Goal: Task Accomplishment & Management: Use online tool/utility

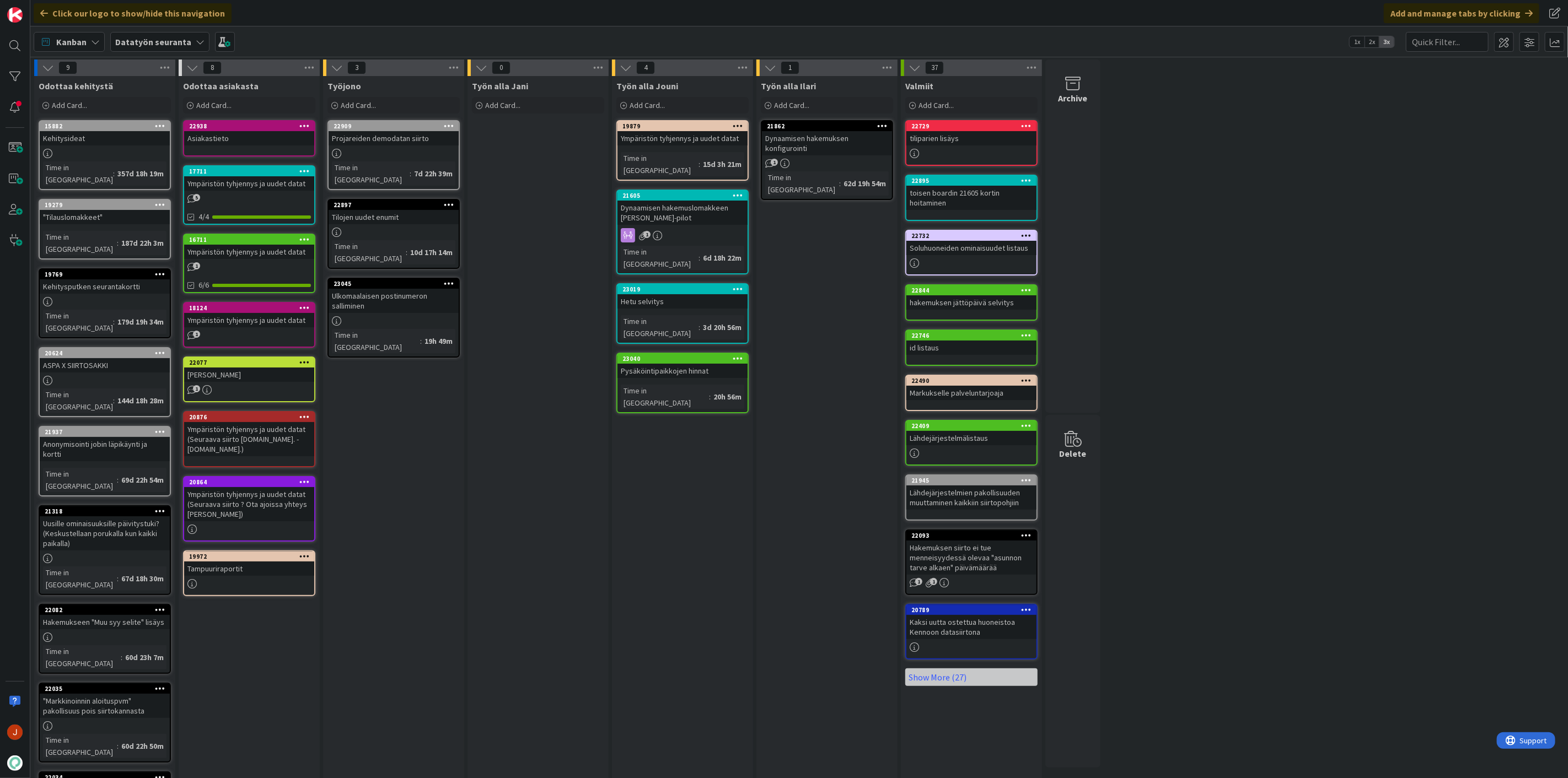
click at [517, 387] on div "Työn alla Jani Add Card..." at bounding box center [538, 468] width 141 height 784
click at [538, 413] on div "Työn alla Jani Add Card..." at bounding box center [538, 468] width 141 height 784
click at [1200, 192] on div "9 Odottaa kehitystä Add Card... 15882 Kehitysideat Time in [GEOGRAPHIC_DATA] : …" at bounding box center [799, 462] width 1533 height 806
click at [288, 105] on div "Add Card..." at bounding box center [249, 105] width 132 height 17
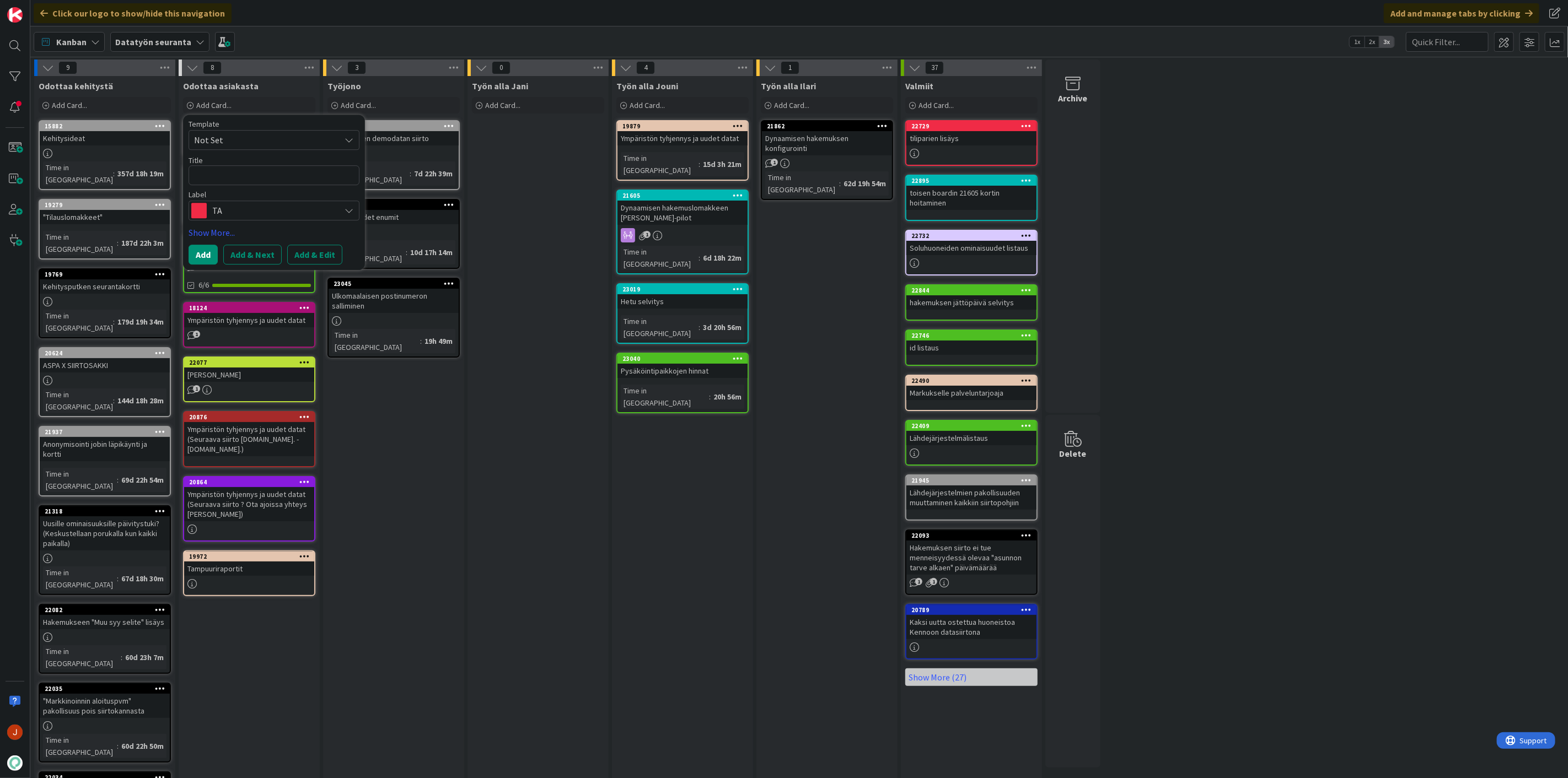
click at [271, 212] on span "TA" at bounding box center [273, 211] width 122 height 16
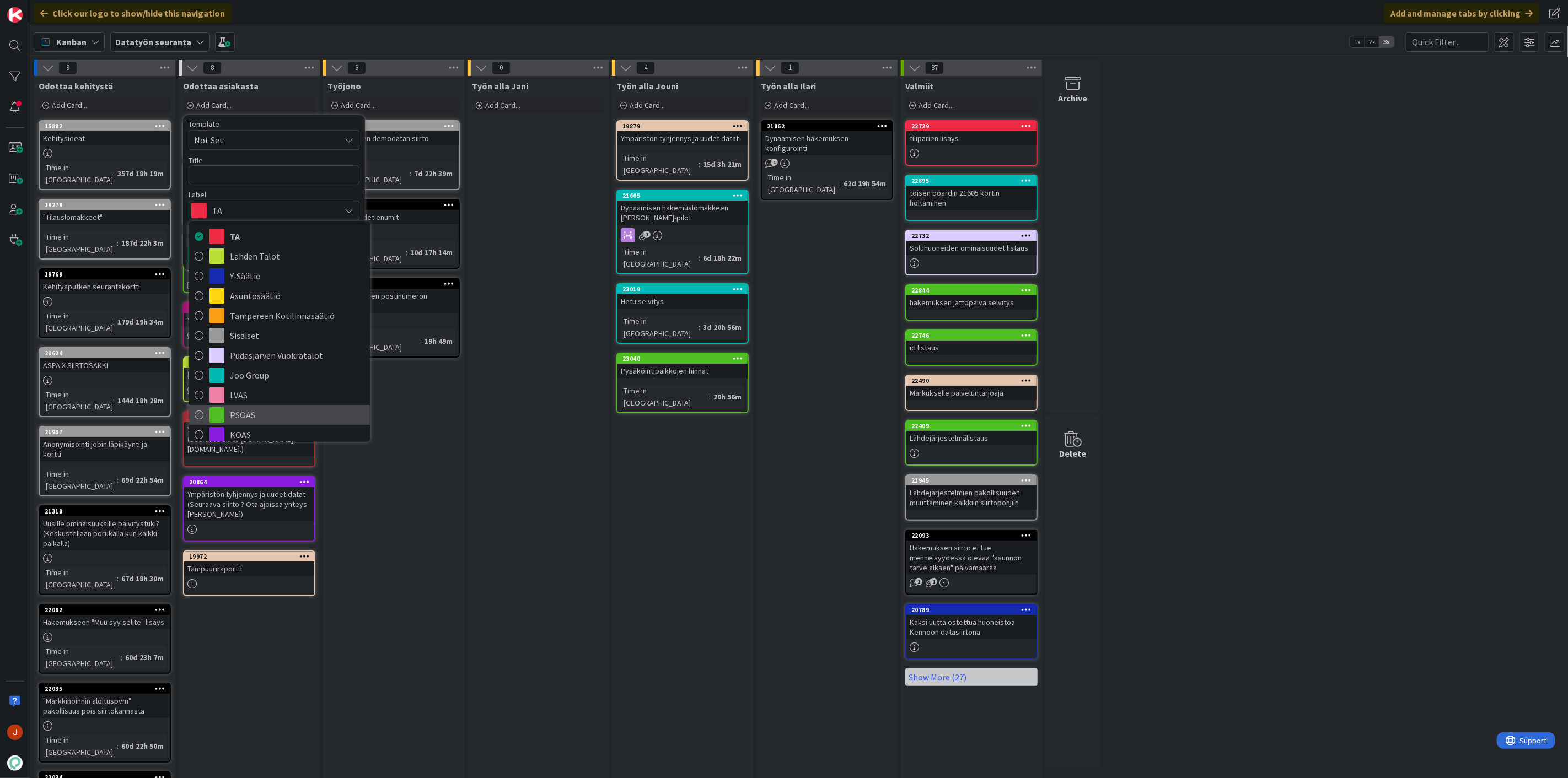
click at [287, 419] on span "PSOAS" at bounding box center [297, 415] width 134 height 17
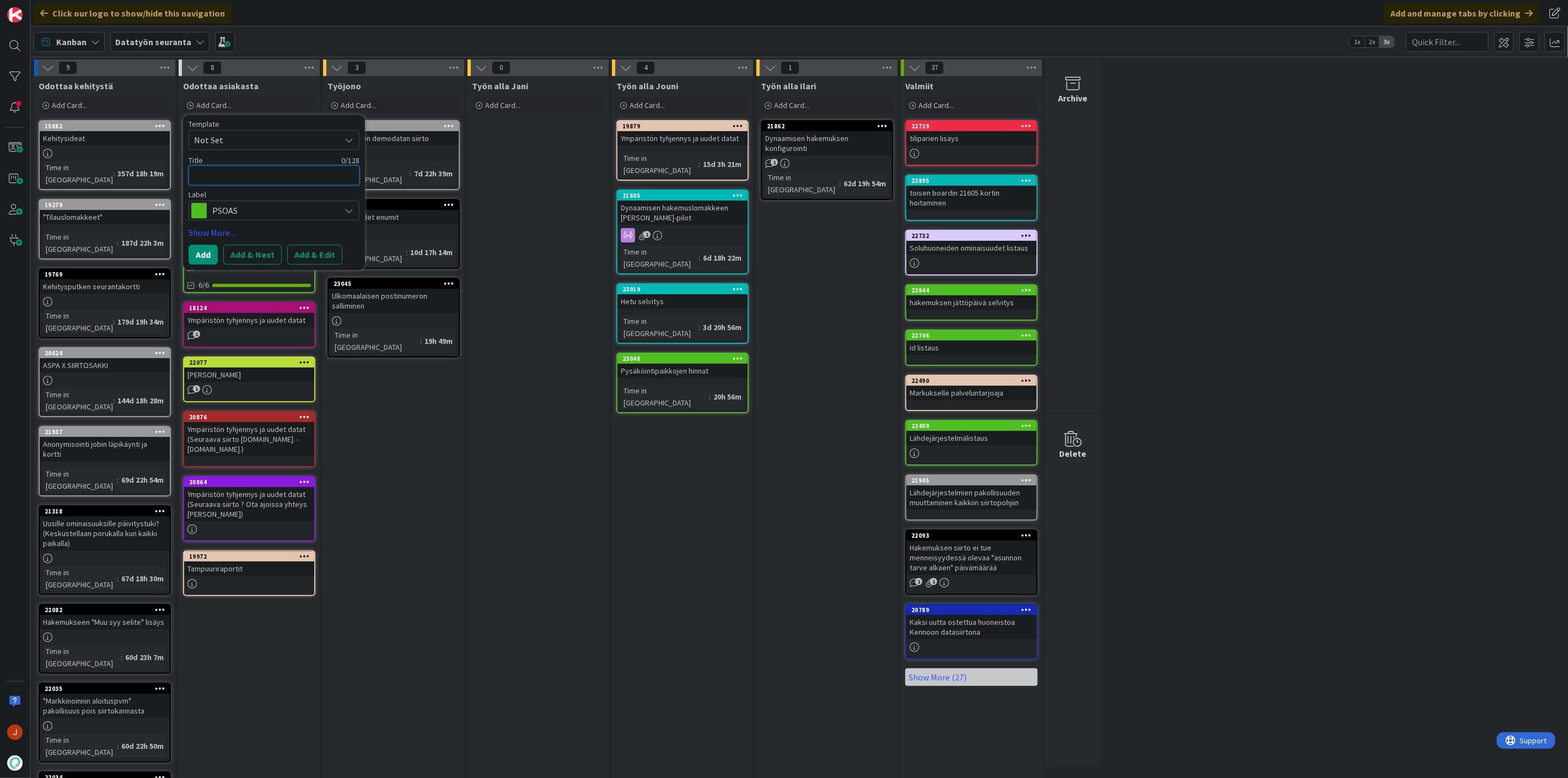
click at [266, 175] on textarea at bounding box center [274, 175] width 171 height 20
type textarea "x"
type textarea "T"
type textarea "x"
type textarea "Te"
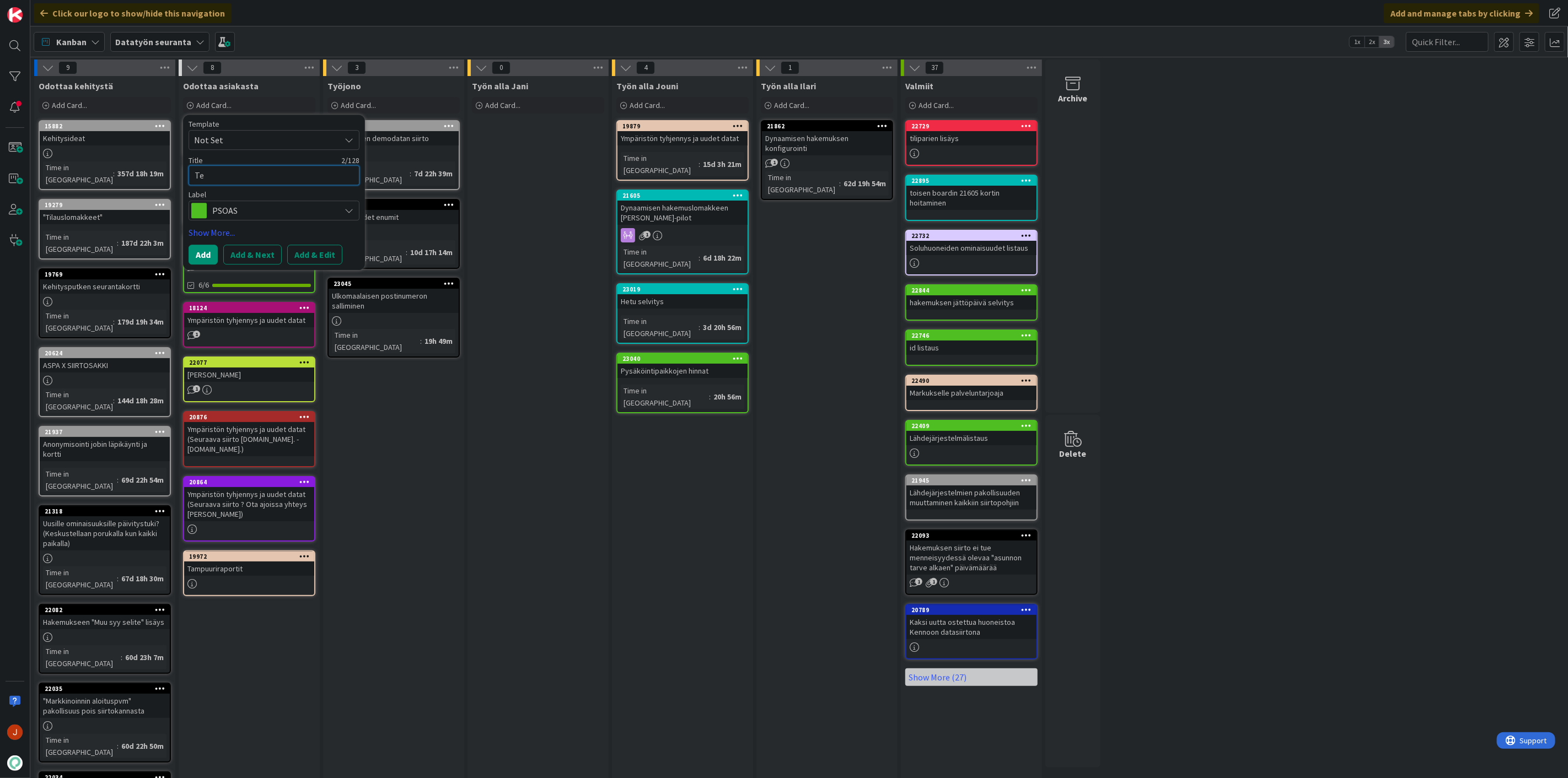
type textarea "x"
type textarea "Tee"
type textarea "x"
type textarea "Teem"
type textarea "x"
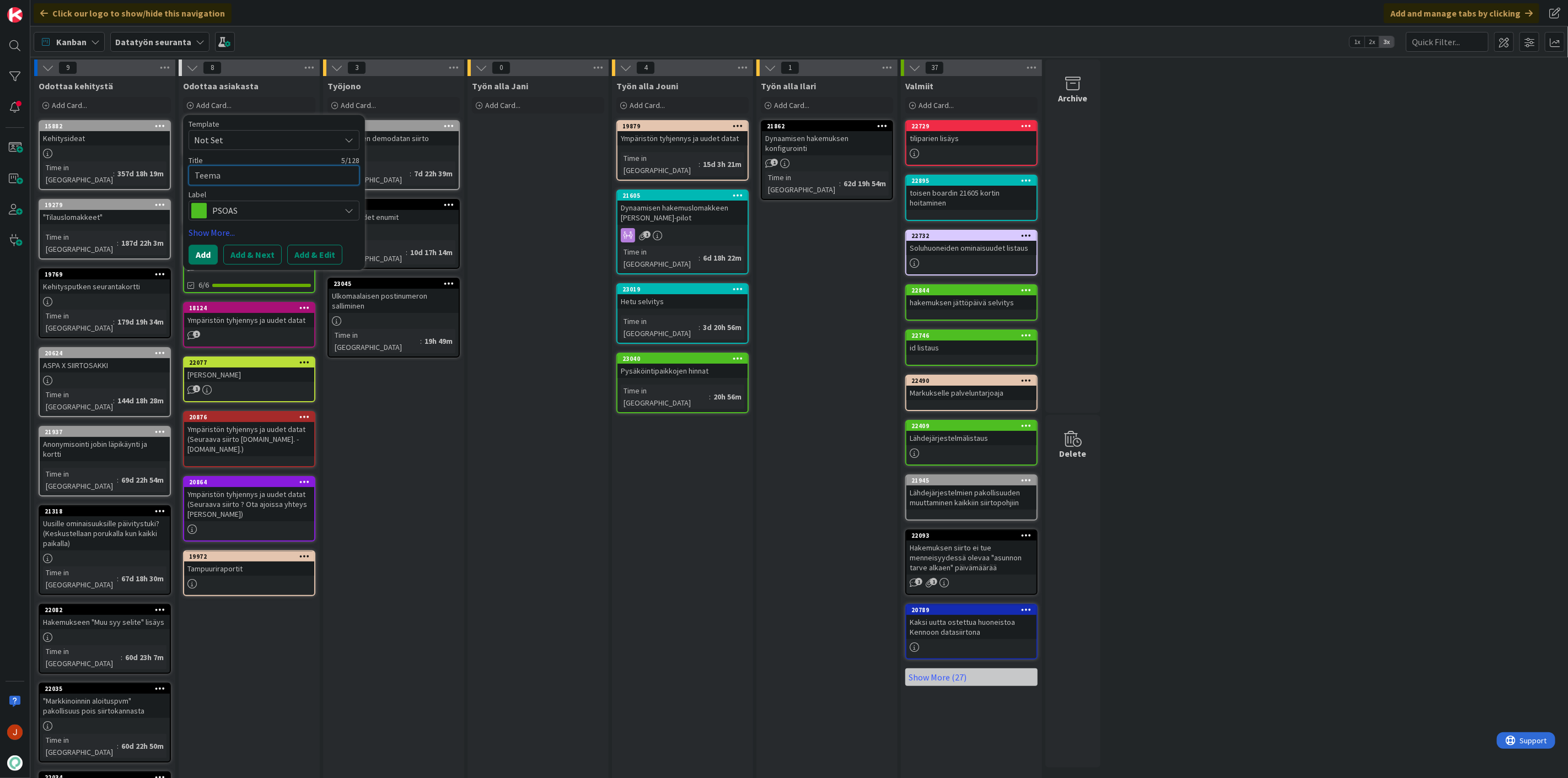
type textarea "Teema"
click at [198, 255] on button "Add" at bounding box center [203, 254] width 29 height 20
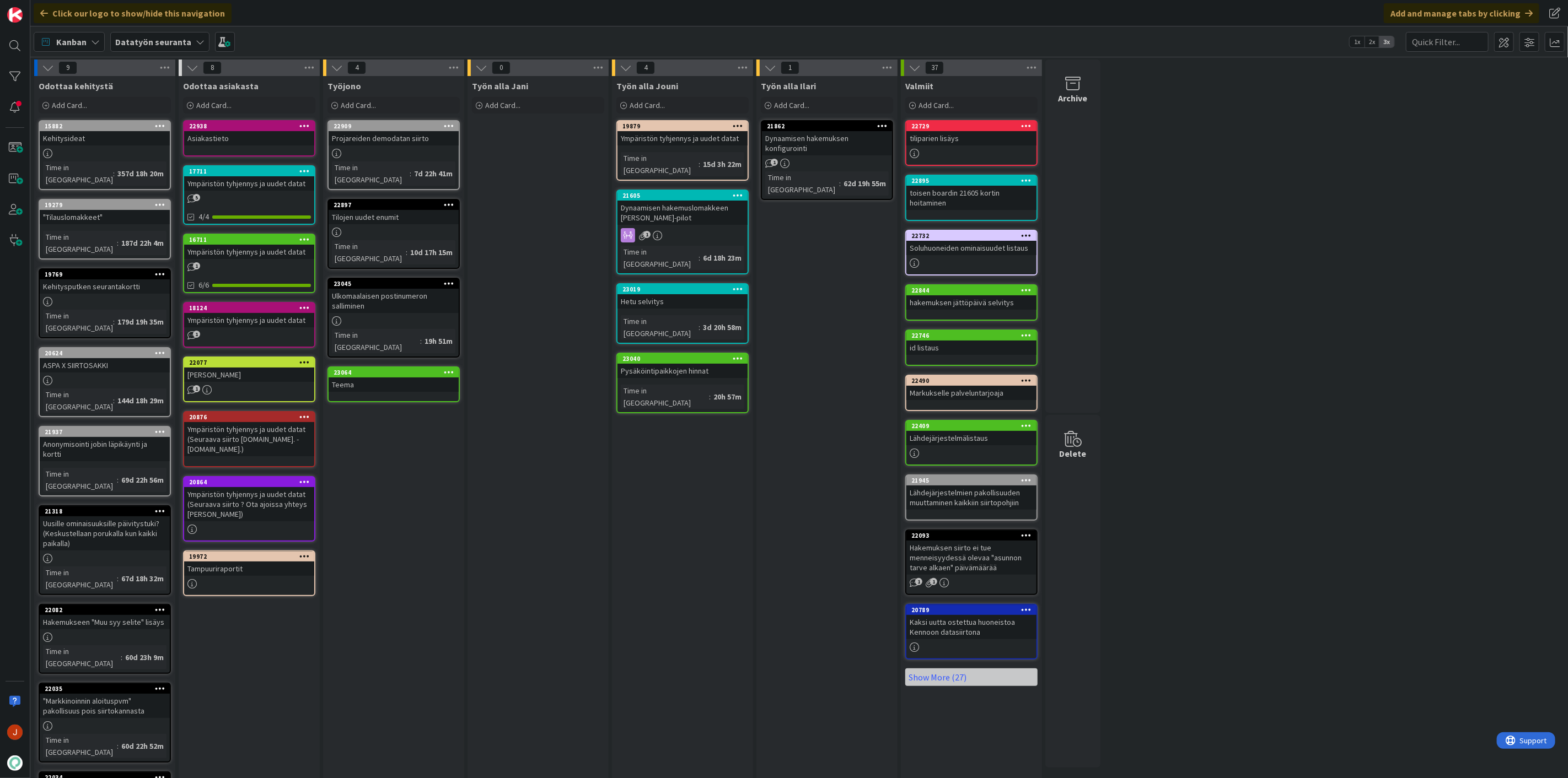
click at [383, 378] on div "Teema" at bounding box center [394, 385] width 130 height 14
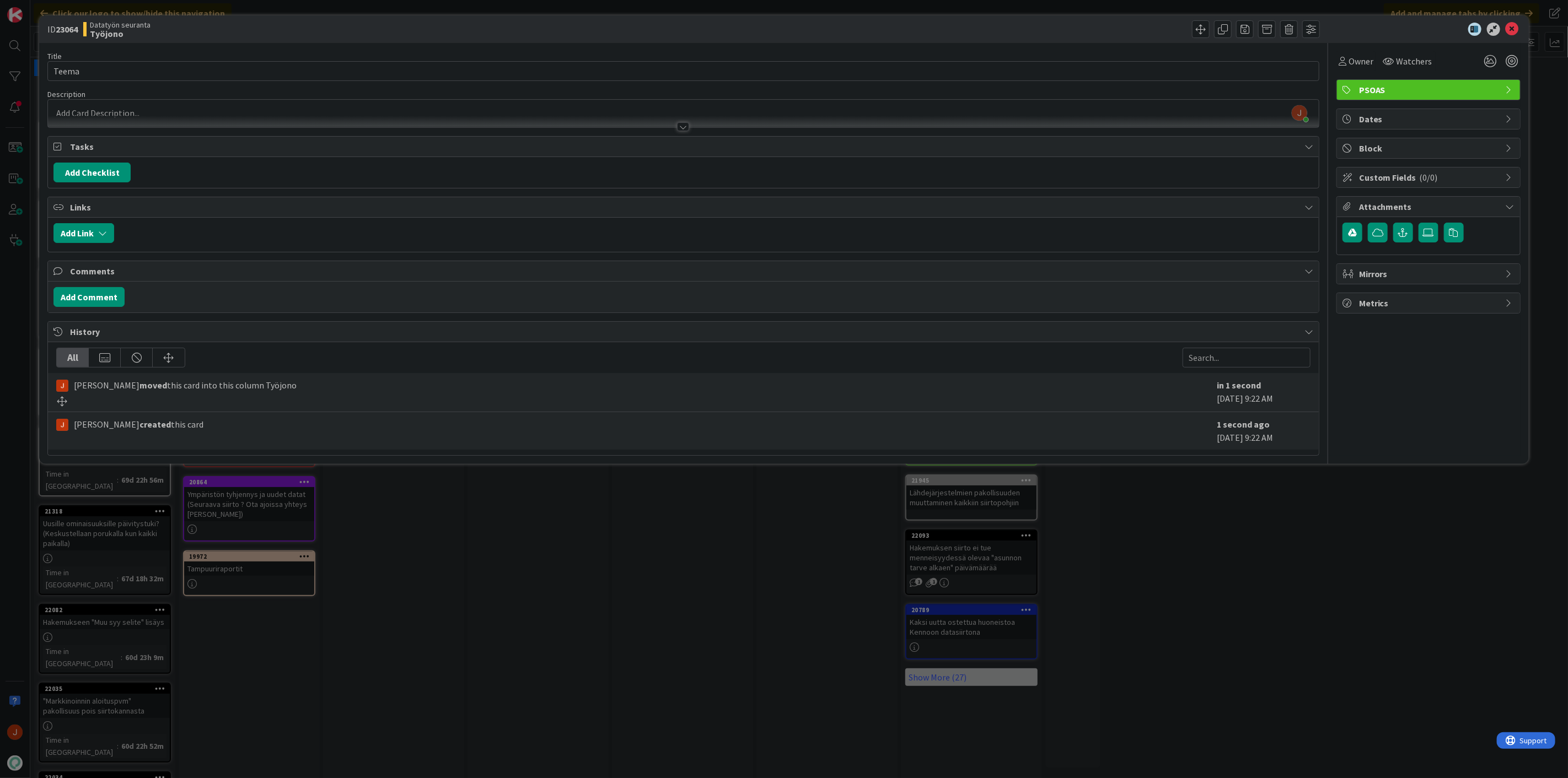
click at [287, 115] on div "[PERSON_NAME] just joined" at bounding box center [684, 113] width 1271 height 28
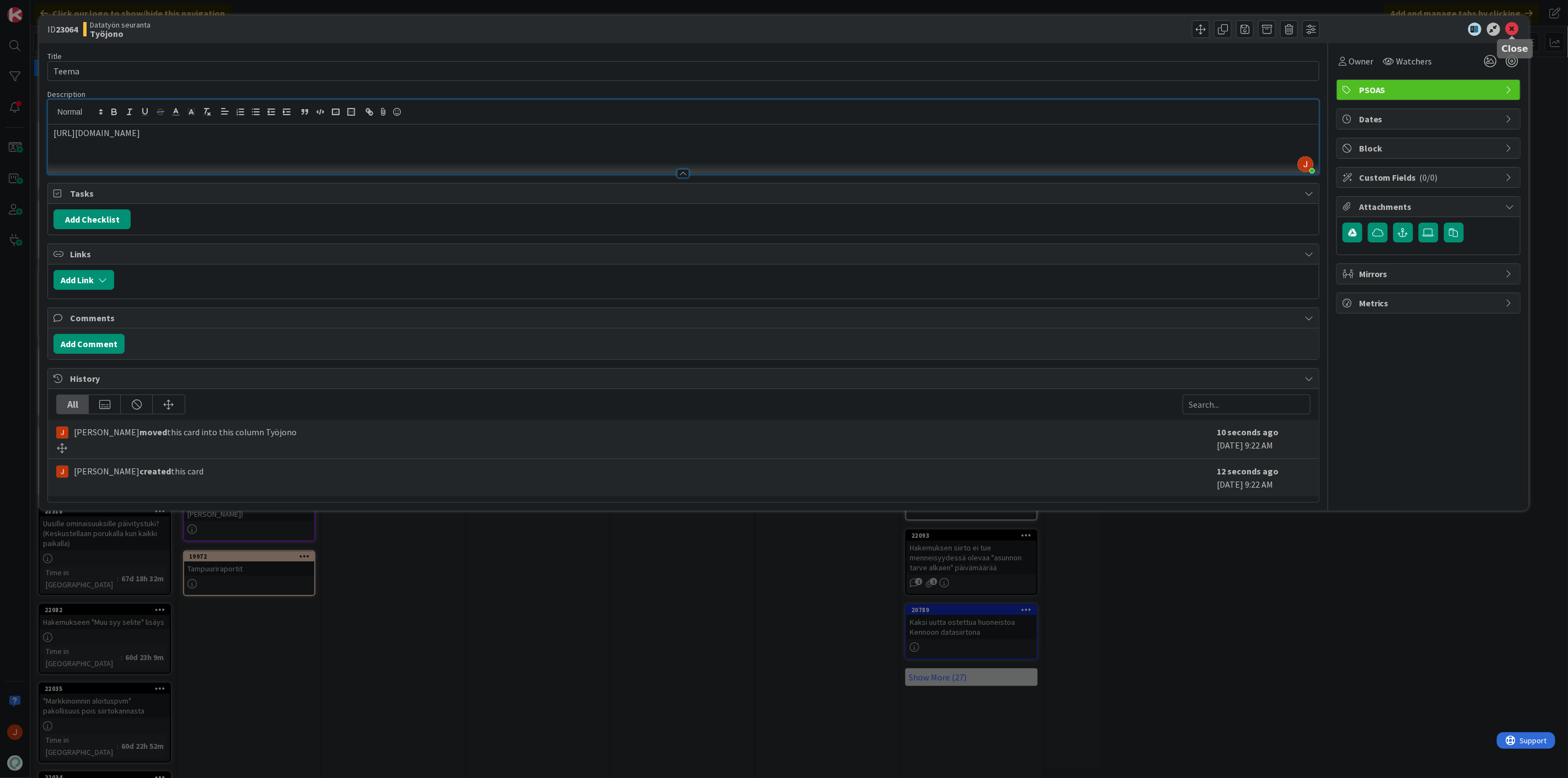
click at [1512, 26] on icon at bounding box center [1512, 29] width 13 height 13
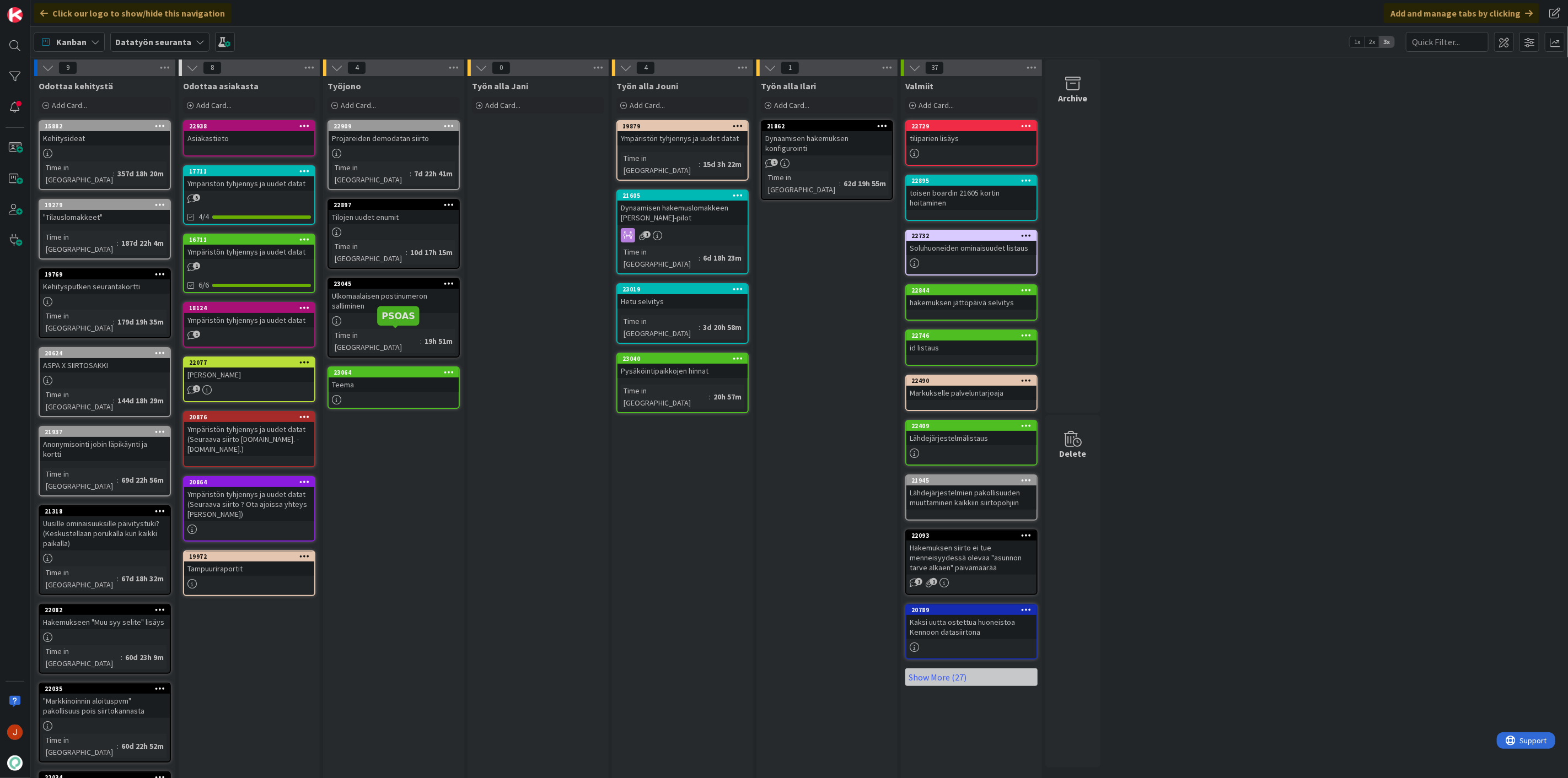
click at [363, 378] on div "Teema" at bounding box center [394, 385] width 130 height 14
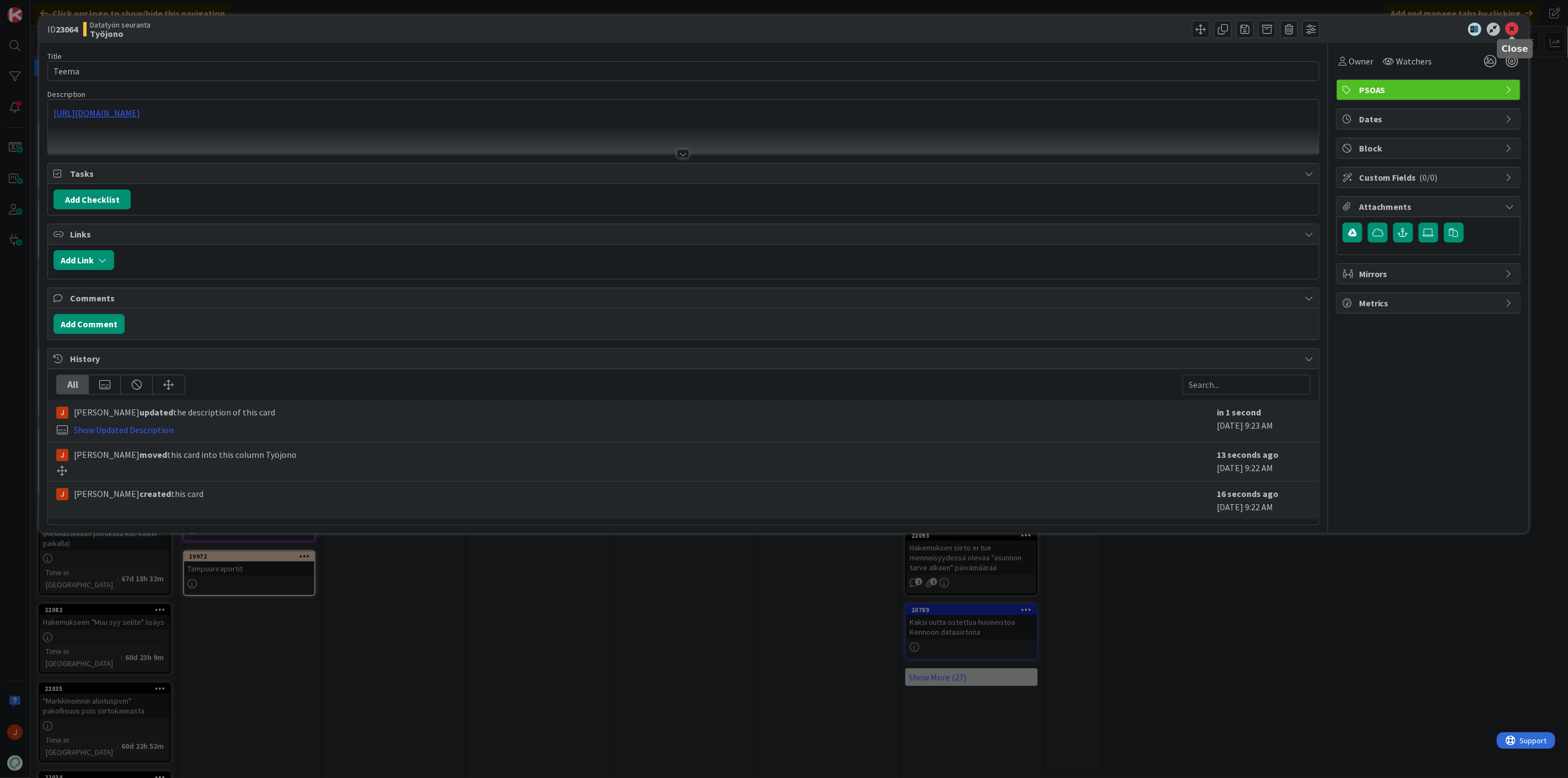
click at [1512, 23] on icon at bounding box center [1512, 29] width 13 height 13
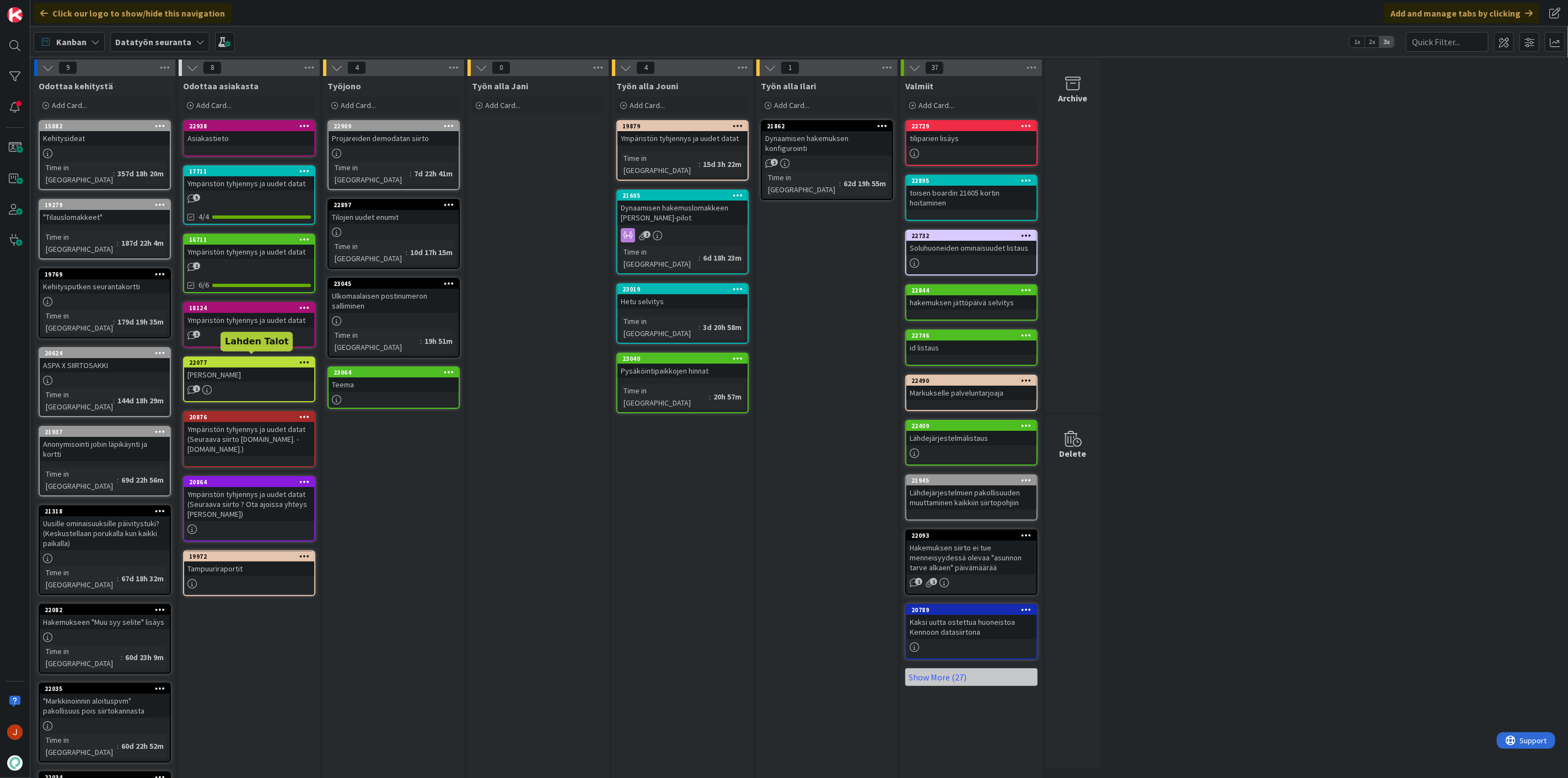
click at [237, 359] on div "22077" at bounding box center [251, 363] width 125 height 8
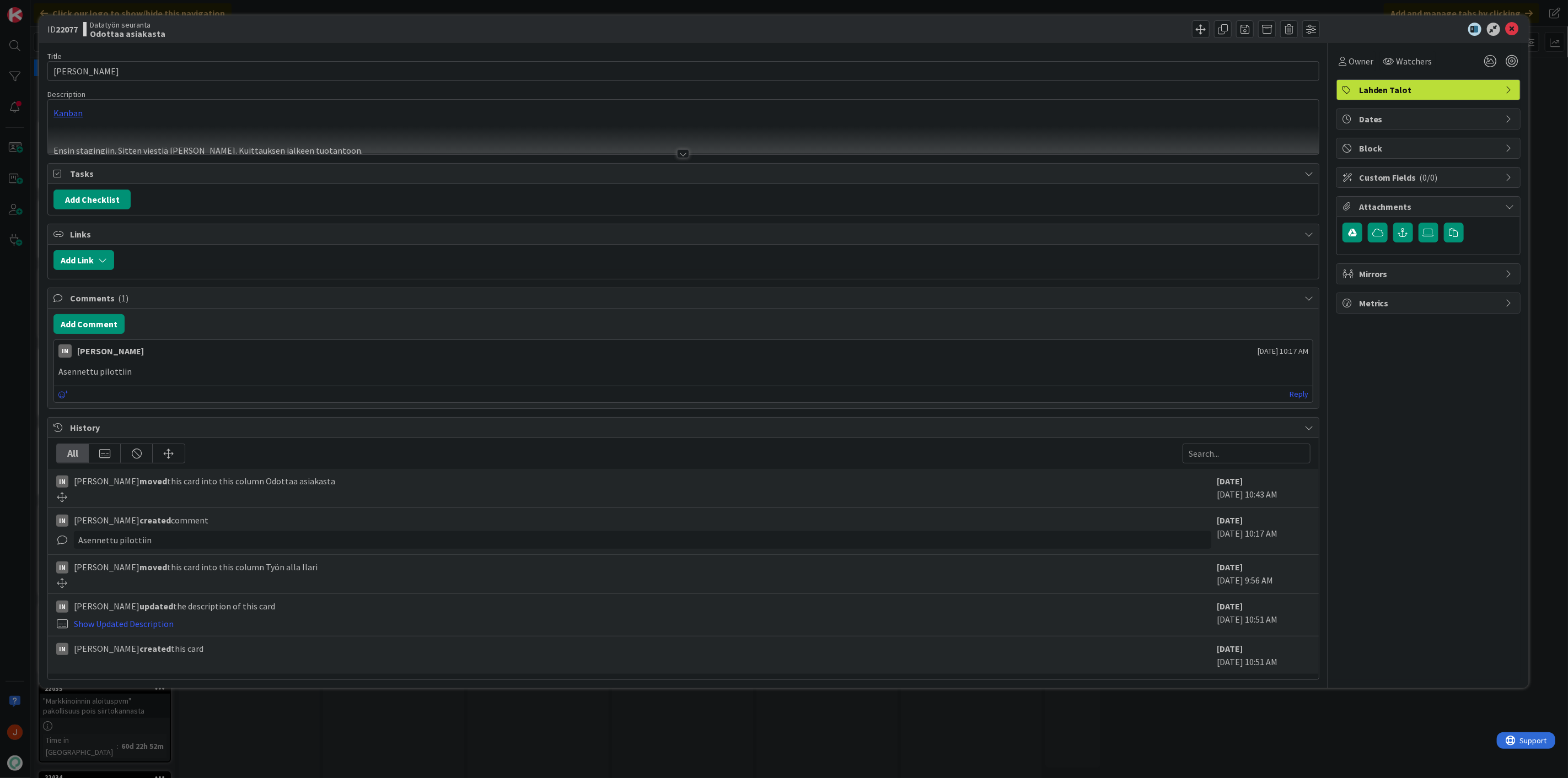
click at [686, 156] on div at bounding box center [683, 153] width 12 height 9
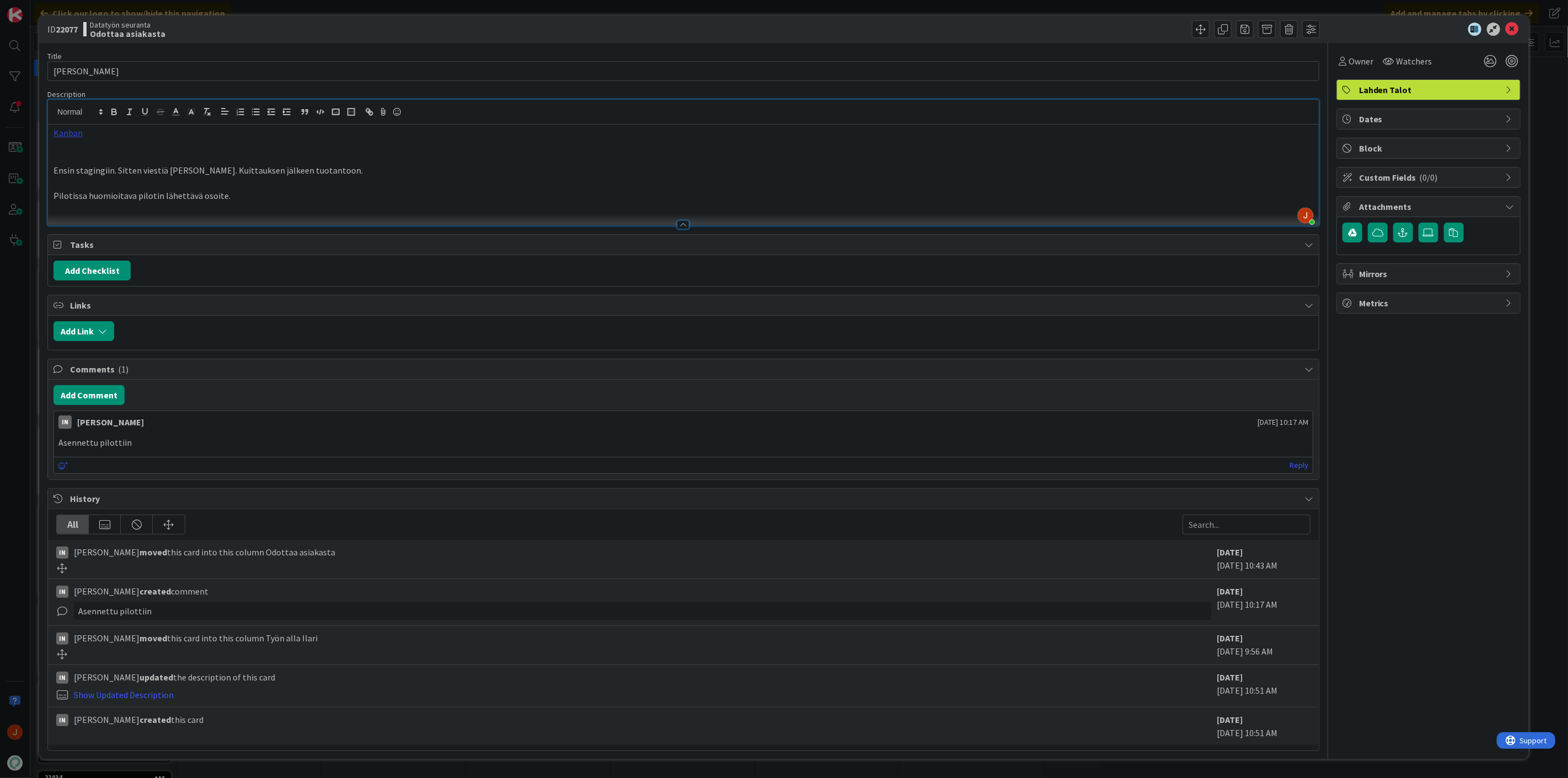
click at [59, 136] on link "Kanban" at bounding box center [68, 133] width 29 height 11
click at [77, 150] on link "[URL][DOMAIN_NAME]" at bounding box center [81, 154] width 76 height 14
click at [1518, 28] on icon at bounding box center [1512, 29] width 13 height 13
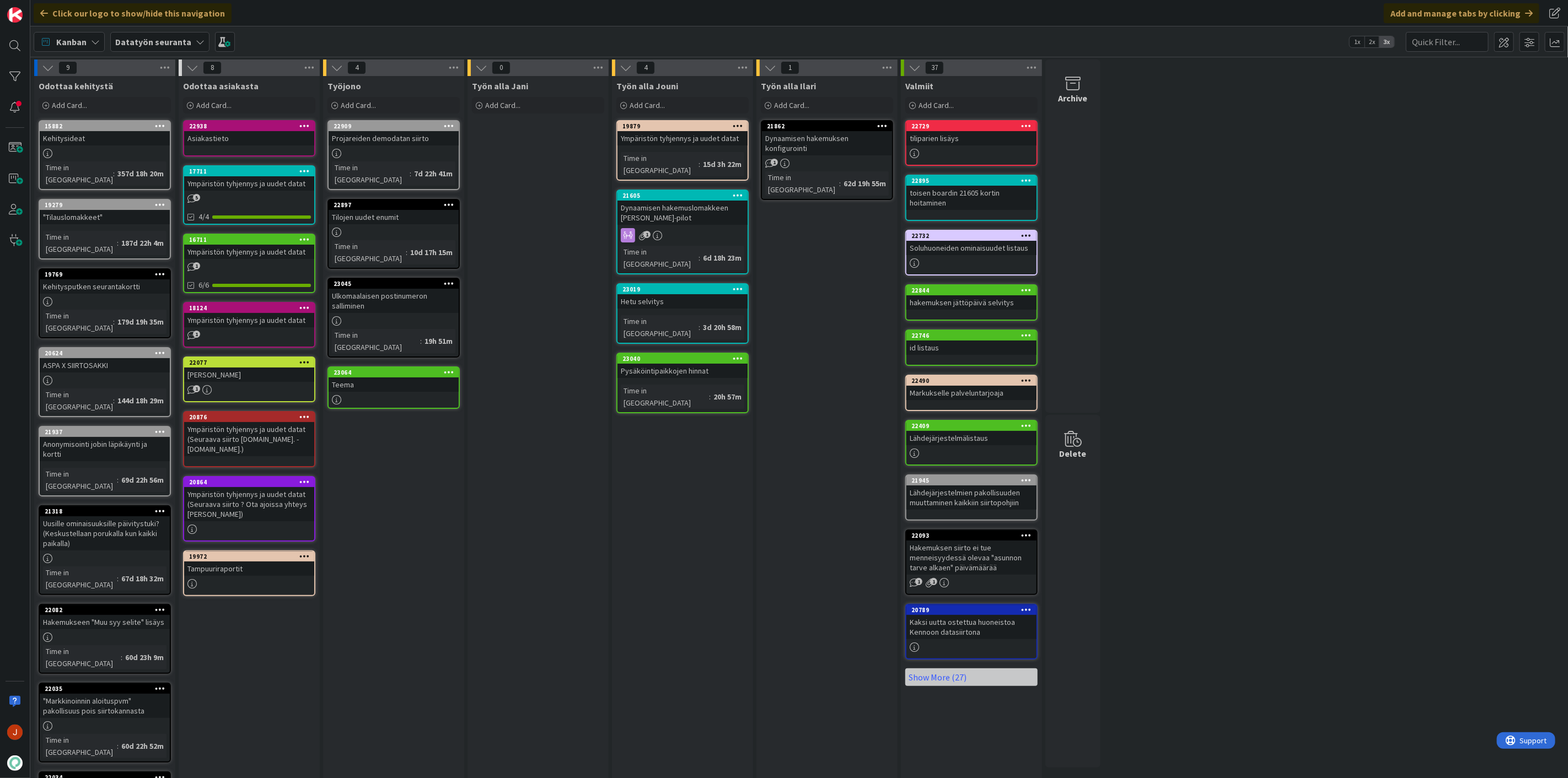
click at [752, 451] on div "Työn alla Jouni Add Card... 19879 Ympäristön tyhjennys ja uudet datat Time in […" at bounding box center [682, 468] width 141 height 784
click at [670, 108] on div "Add Card..." at bounding box center [682, 105] width 132 height 17
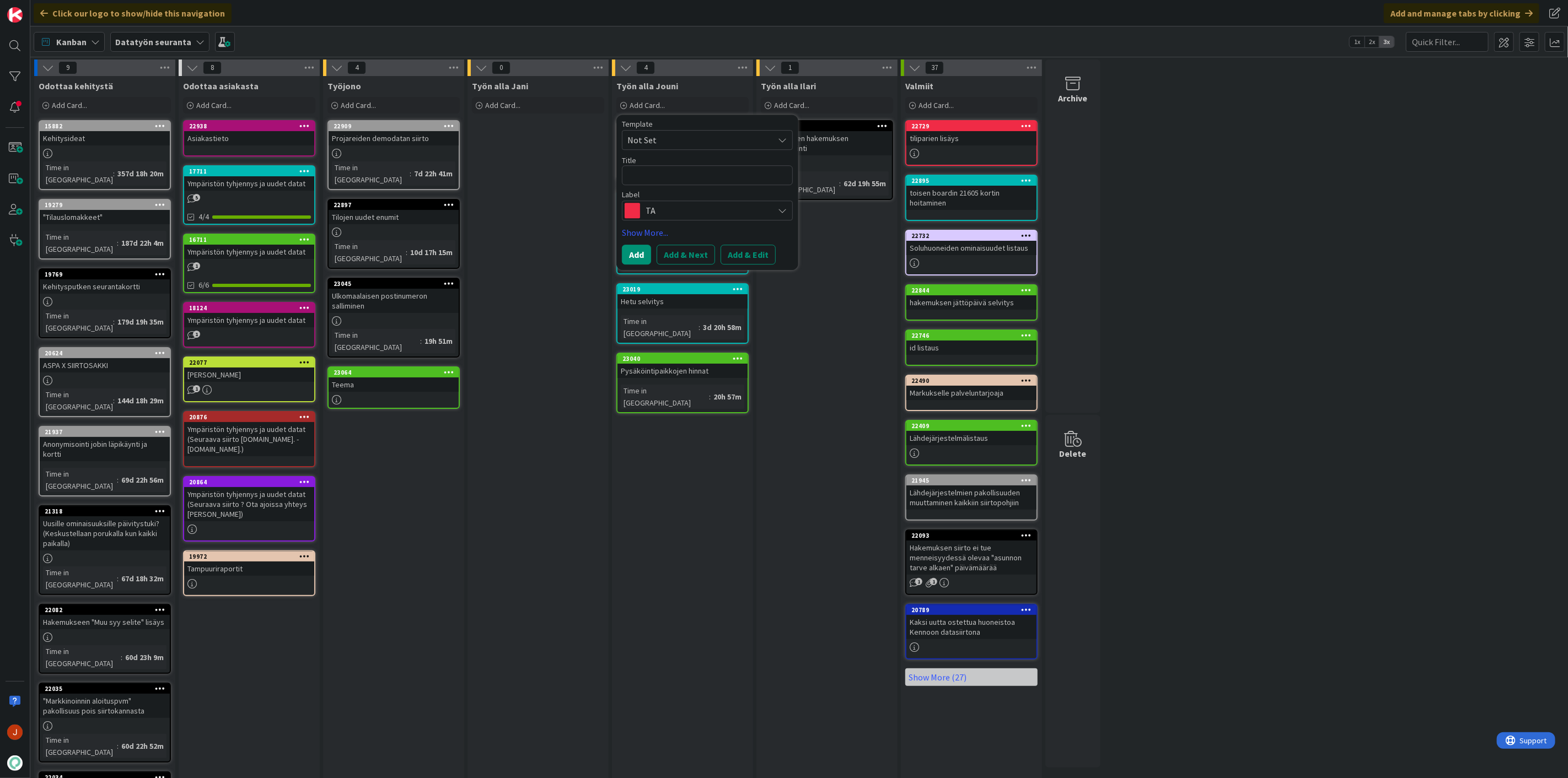
click at [694, 184] on textarea at bounding box center [707, 175] width 171 height 20
click at [681, 221] on div "Template Not Set Title 0 / 128 Label TA Show More... Add Add & Next Add & Edit" at bounding box center [707, 192] width 171 height 145
click at [689, 216] on span "TA" at bounding box center [707, 211] width 122 height 16
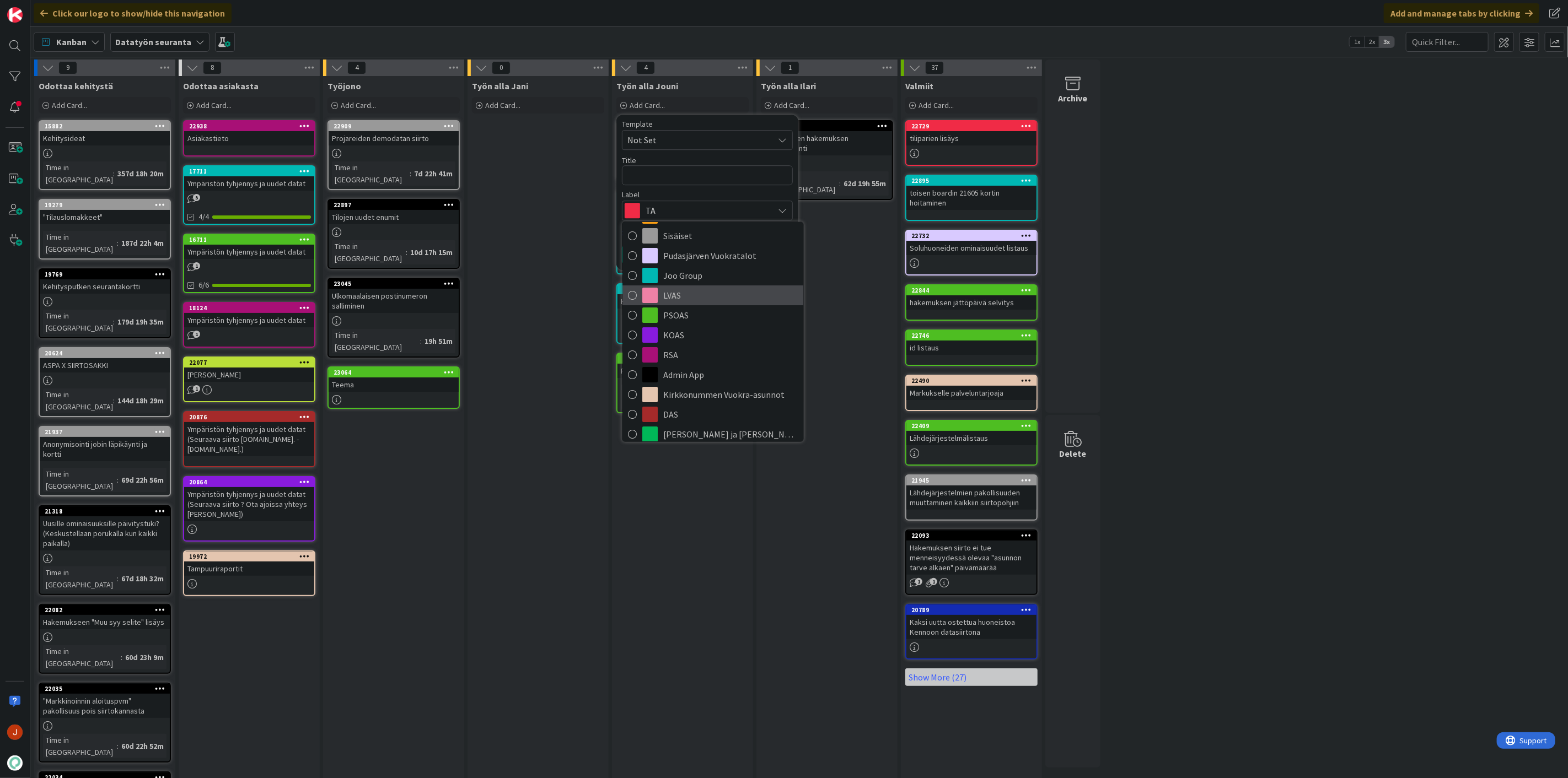
scroll to position [122, 0]
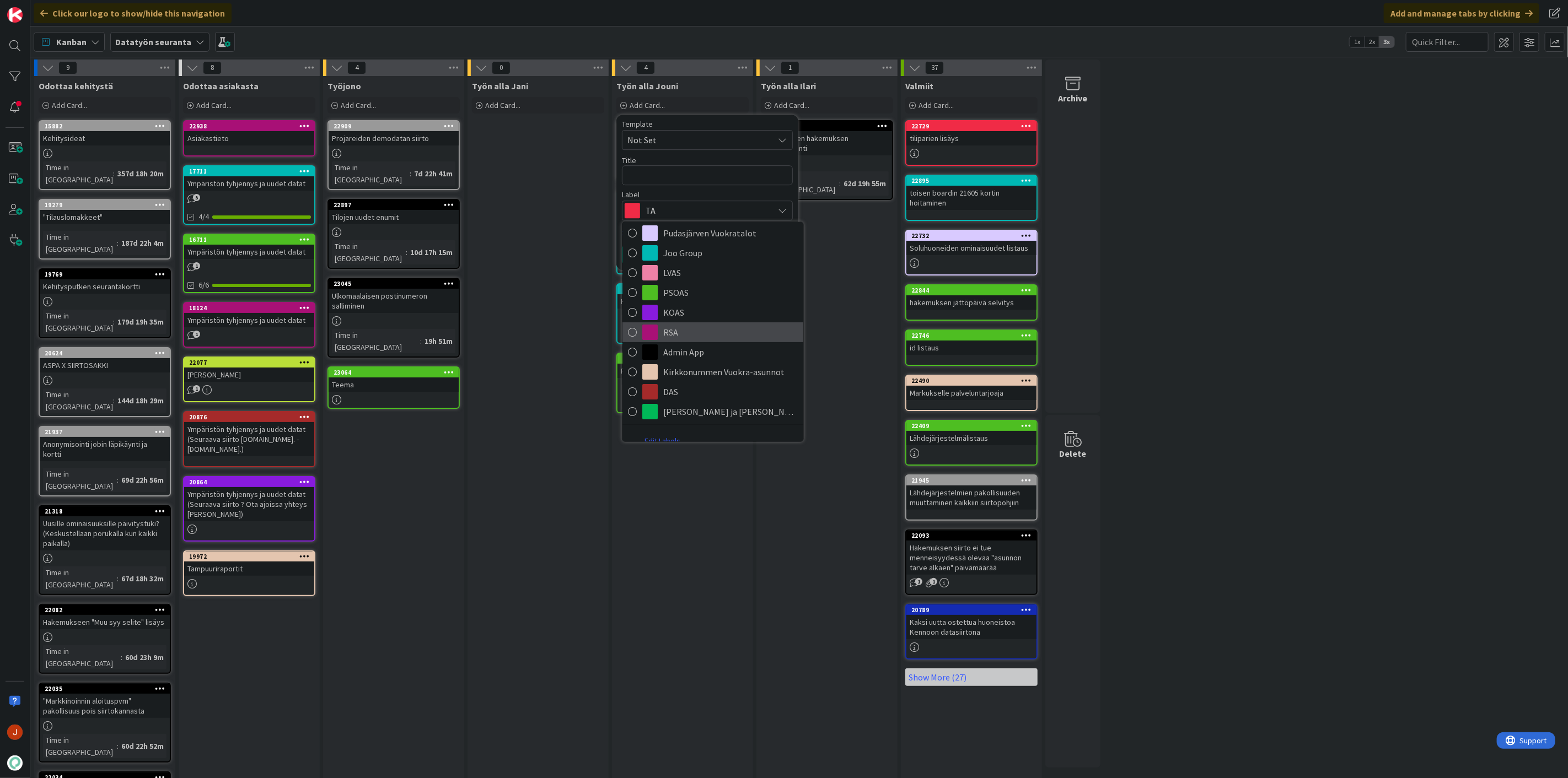
click at [707, 332] on span "RSA" at bounding box center [730, 332] width 134 height 17
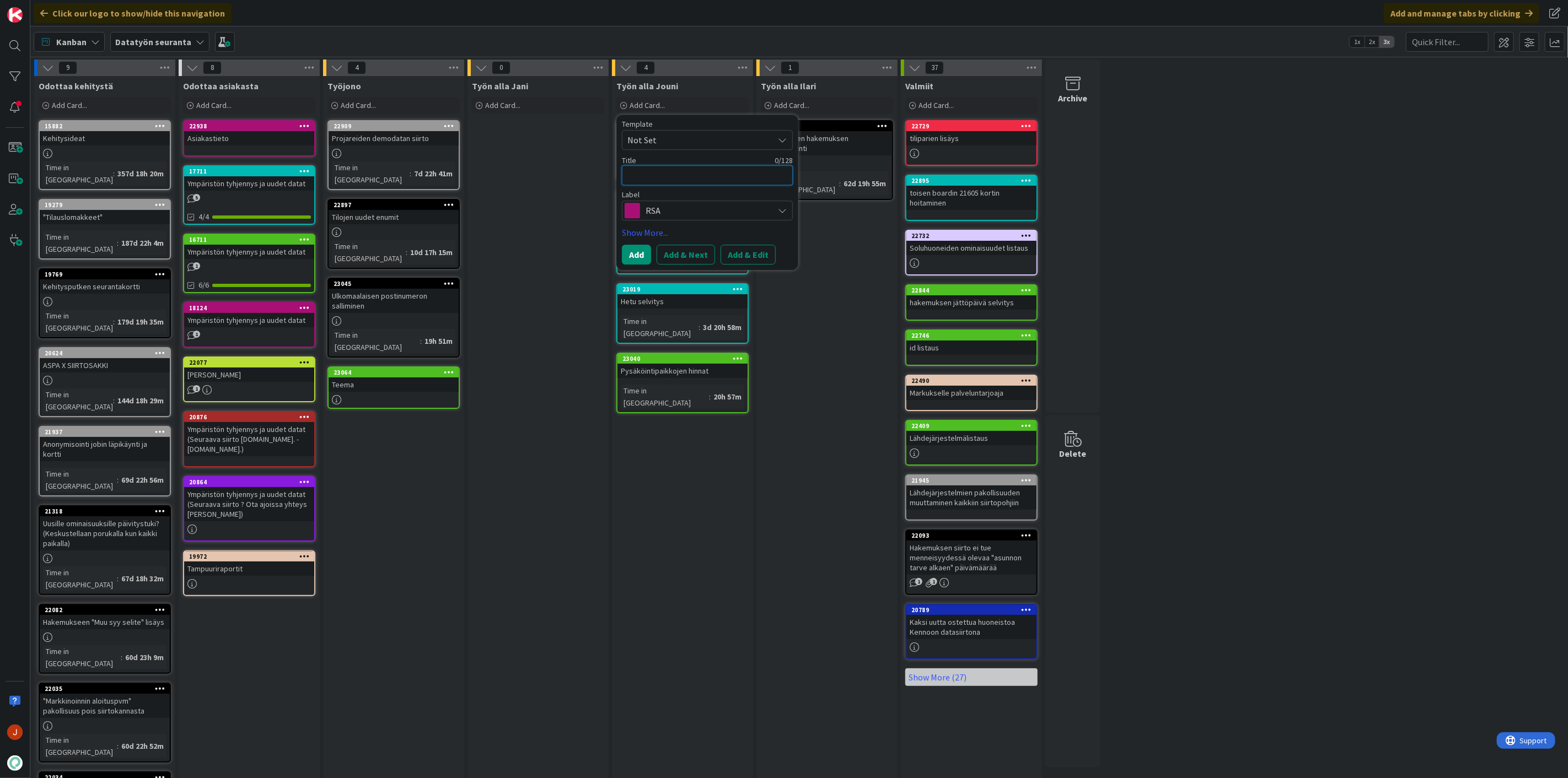
click at [665, 180] on textarea at bounding box center [707, 175] width 171 height 20
type textarea "x"
type textarea "O"
type textarea "x"
type textarea "Oi"
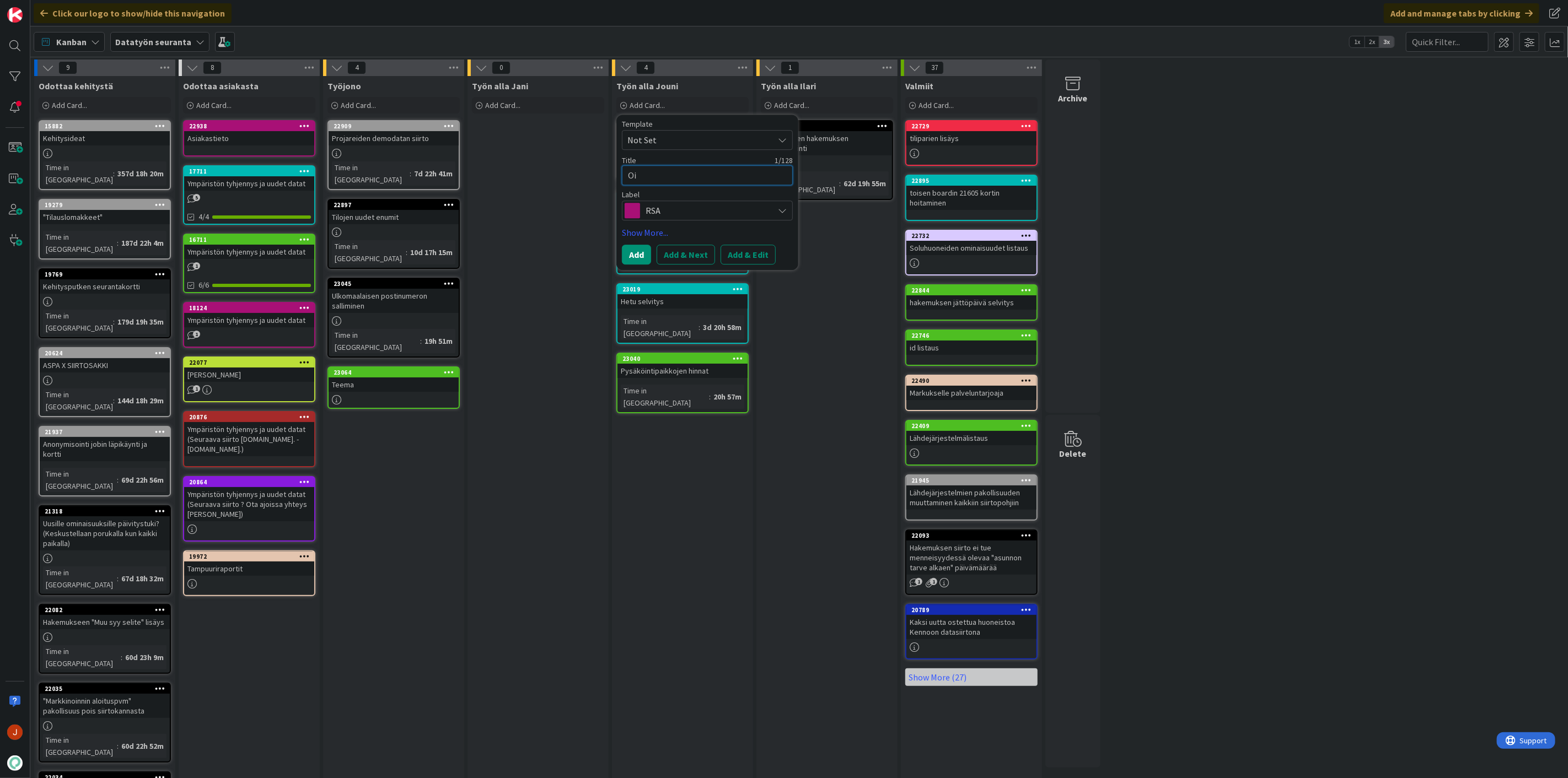
type textarea "x"
type textarea "Oik"
type textarea "x"
type textarea "Oiko"
type textarea "x"
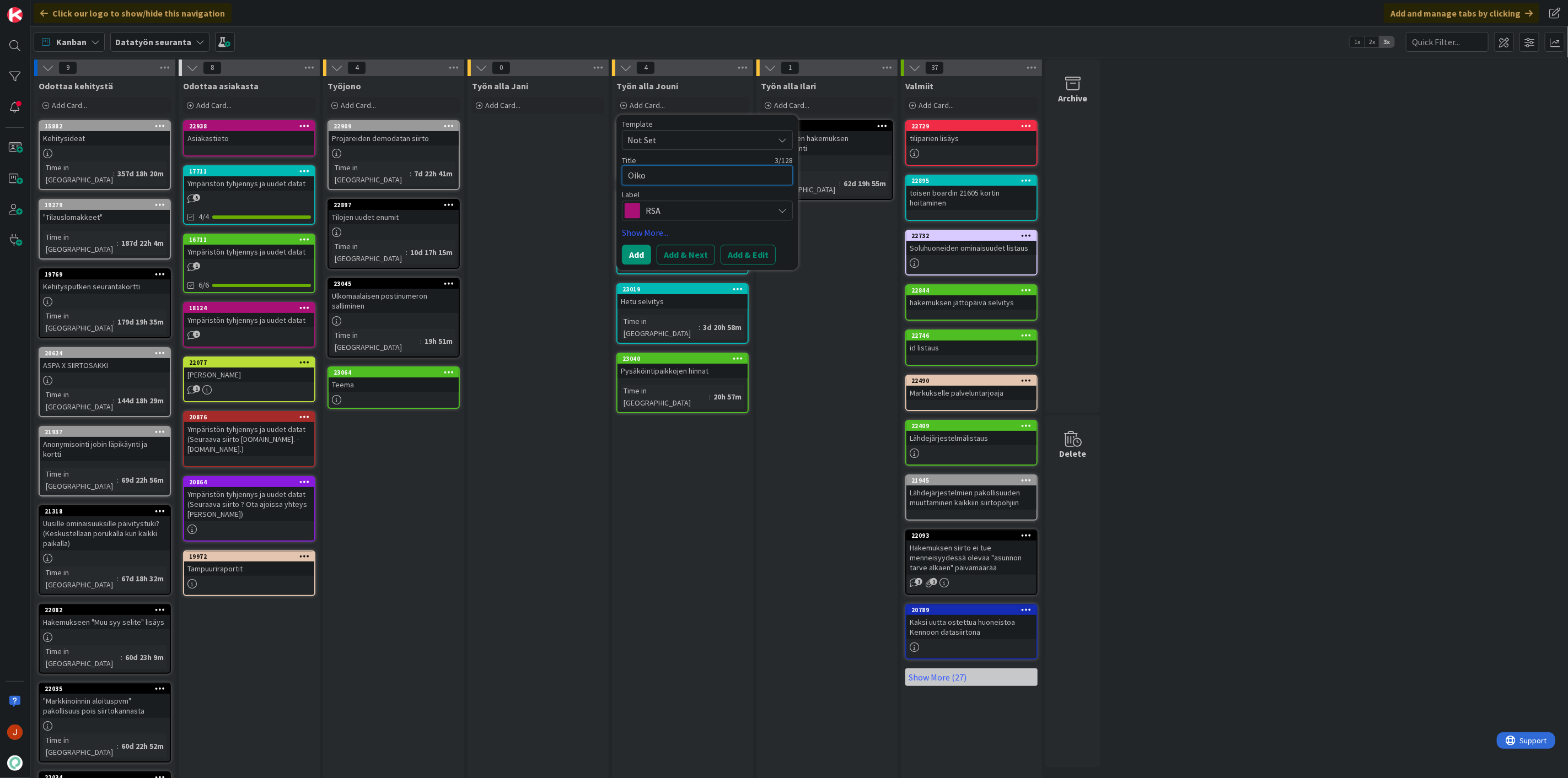
type textarea "Oikot"
type textarea "x"
type textarea "Oikoti"
type textarea "x"
type textarea "Oikotie"
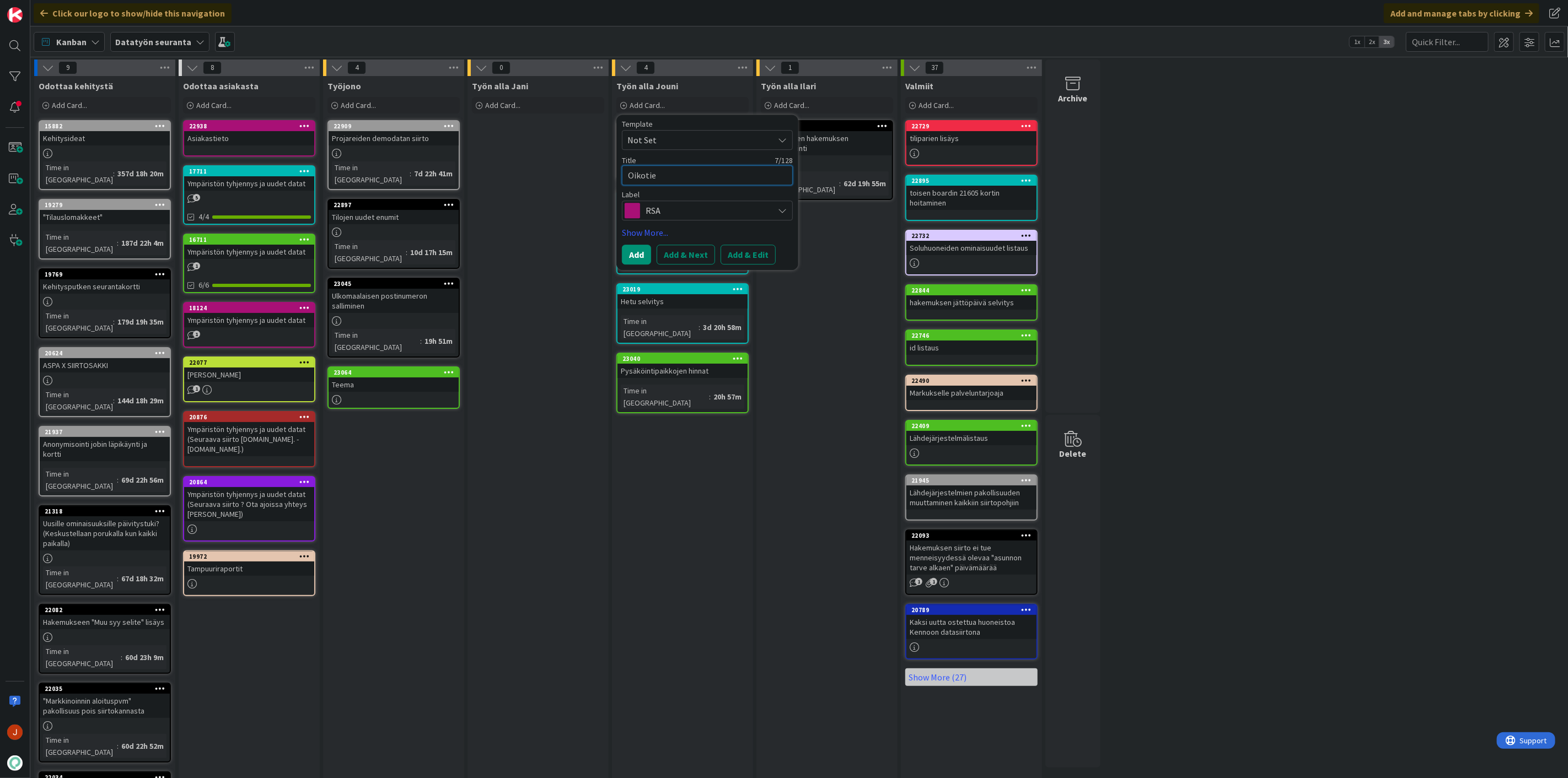
type textarea "x"
type textarea "Oikotie"
type textarea "x"
type textarea "Oikotie t"
type textarea "x"
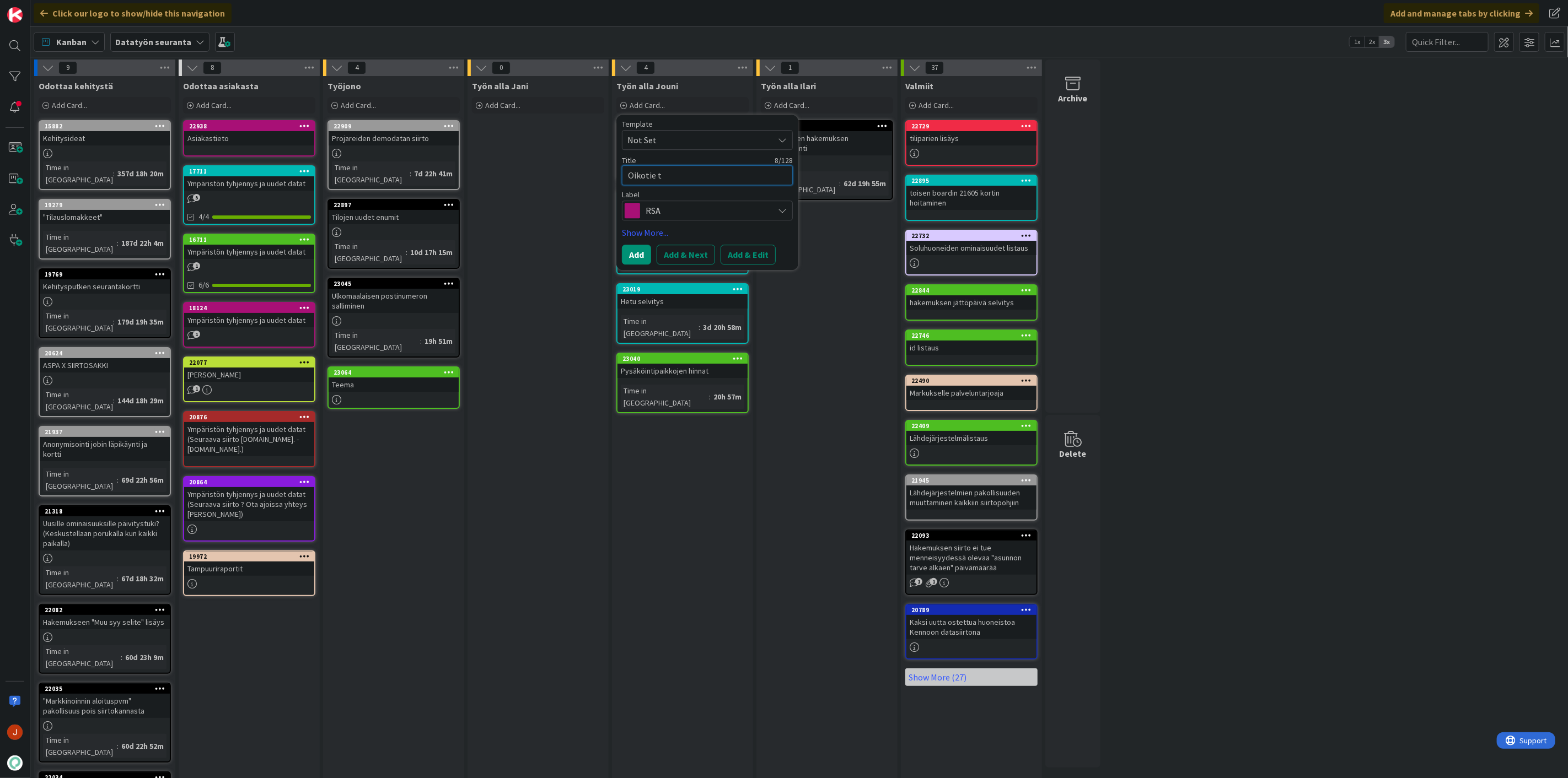
type textarea "Oikotie ts"
type textarea "x"
type textarea "Oikotie tse"
type textarea "x"
type textarea "Oikotie tsek"
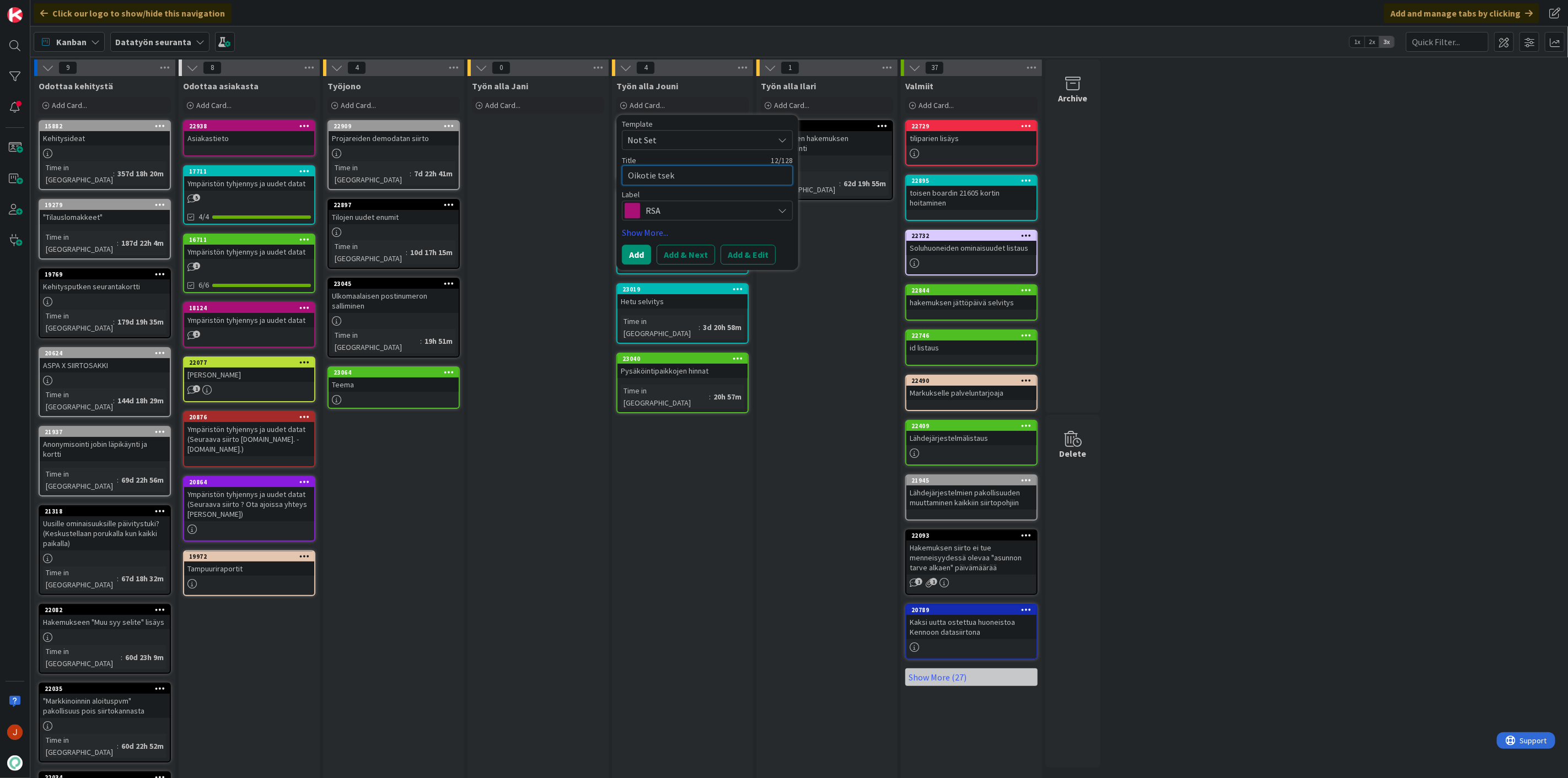
type textarea "x"
type textarea "Oikotie tsekk"
type textarea "x"
type textarea "[PERSON_NAME]"
type textarea "x"
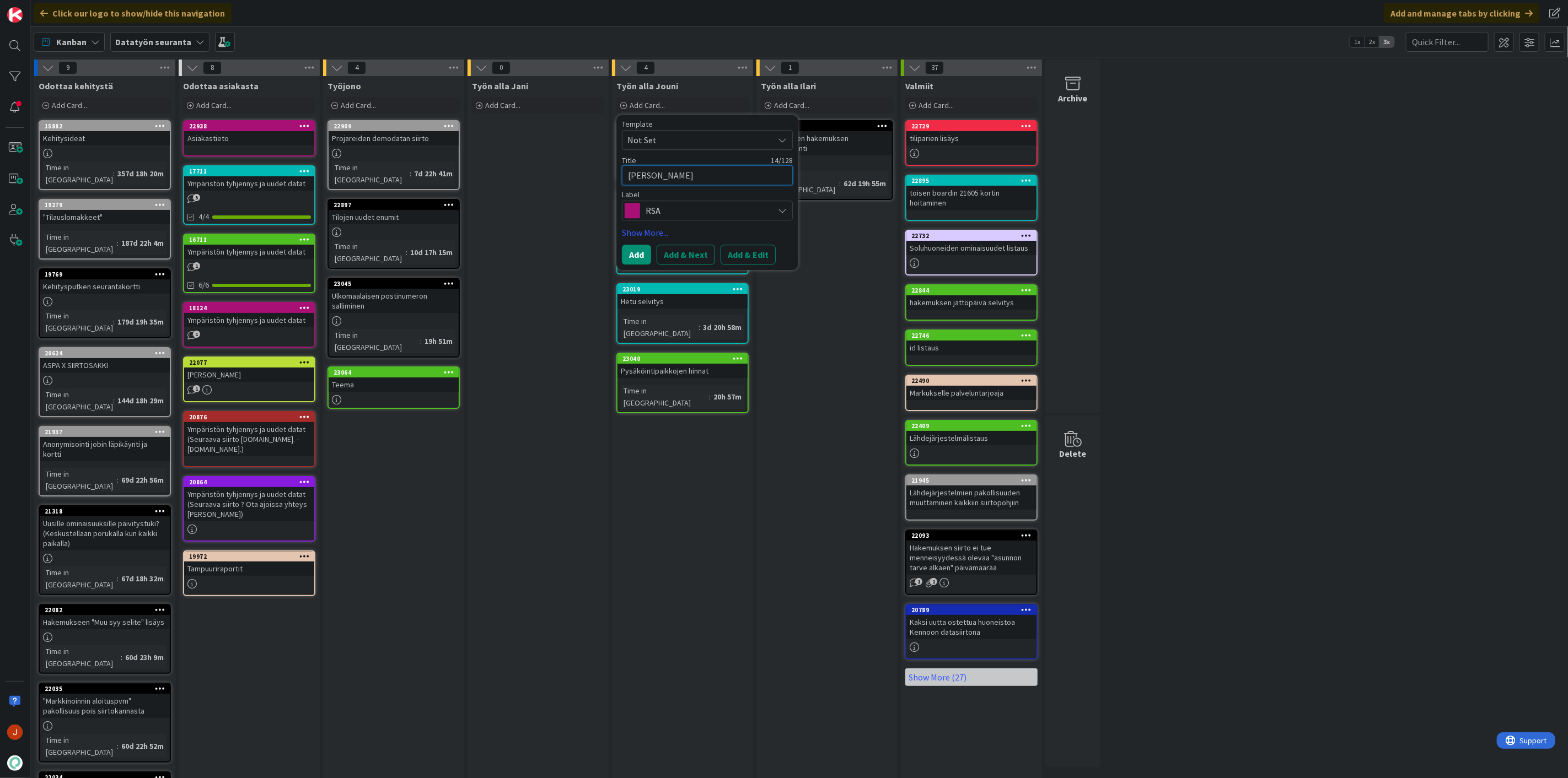
type textarea "Oikotie tsekkau"
type textarea "x"
type textarea "[PERSON_NAME]"
click at [752, 252] on button "Add & Edit" at bounding box center [748, 254] width 55 height 20
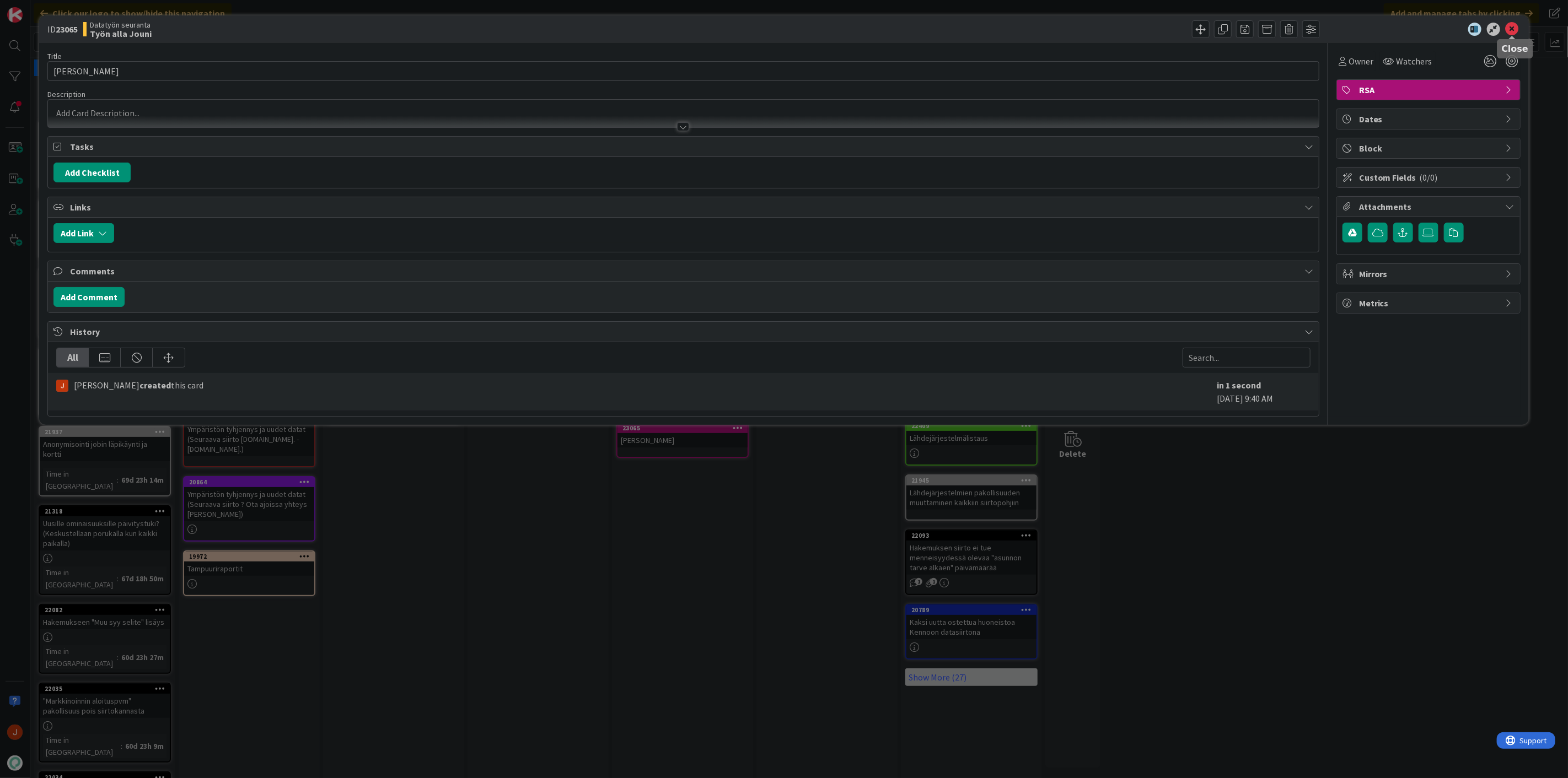
drag, startPoint x: 1513, startPoint y: 29, endPoint x: 1495, endPoint y: 43, distance: 22.8
click at [1512, 29] on icon at bounding box center [1512, 29] width 13 height 13
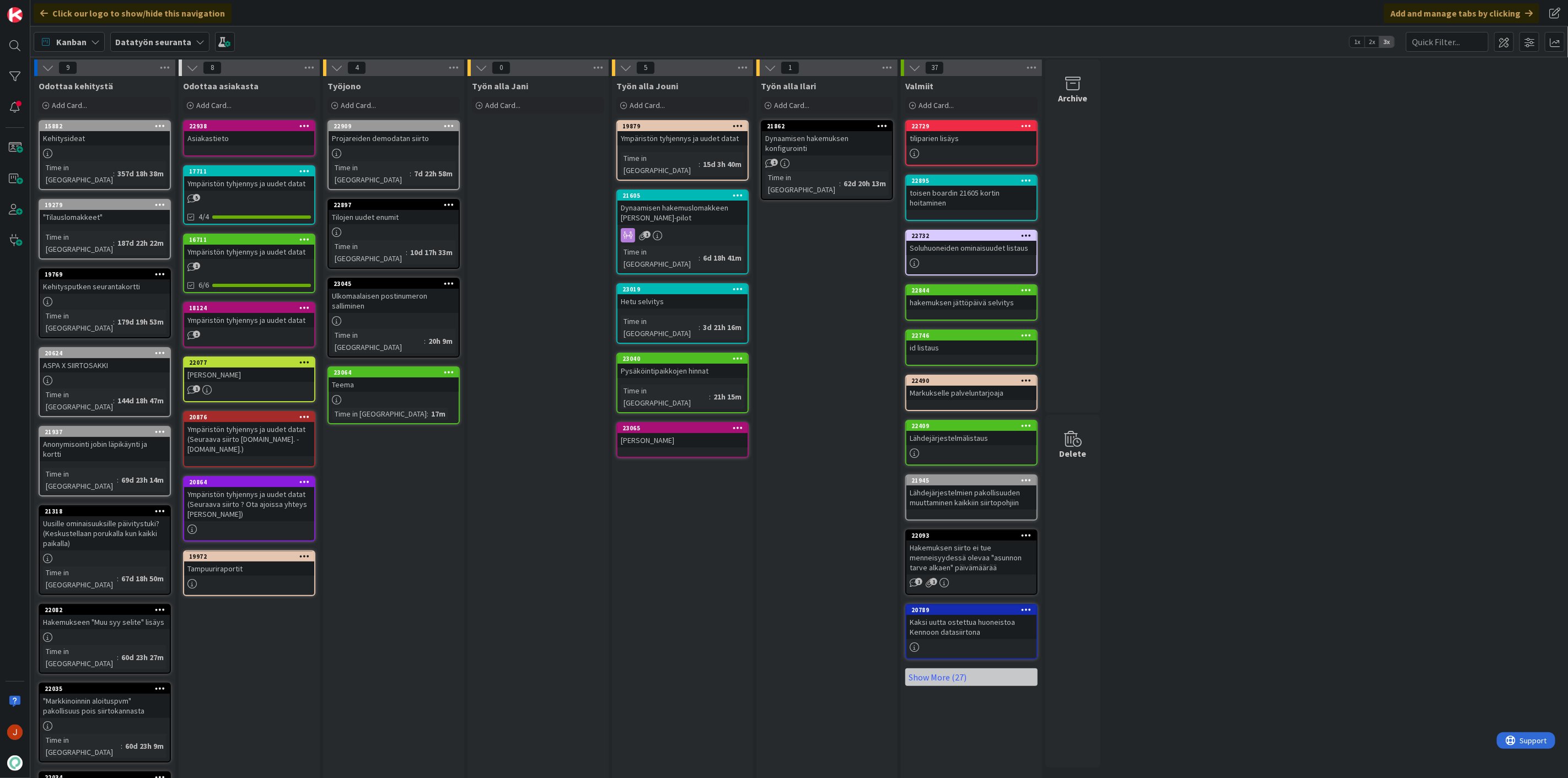
click at [1219, 355] on div "9 Odottaa kehitystä Add Card... 15882 Kehitysideat Time in [GEOGRAPHIC_DATA] : …" at bounding box center [799, 462] width 1533 height 806
click at [1226, 506] on div "9 Odottaa kehitystä Add Card... 15882 Kehitysideat Time in [GEOGRAPHIC_DATA] : …" at bounding box center [799, 462] width 1533 height 806
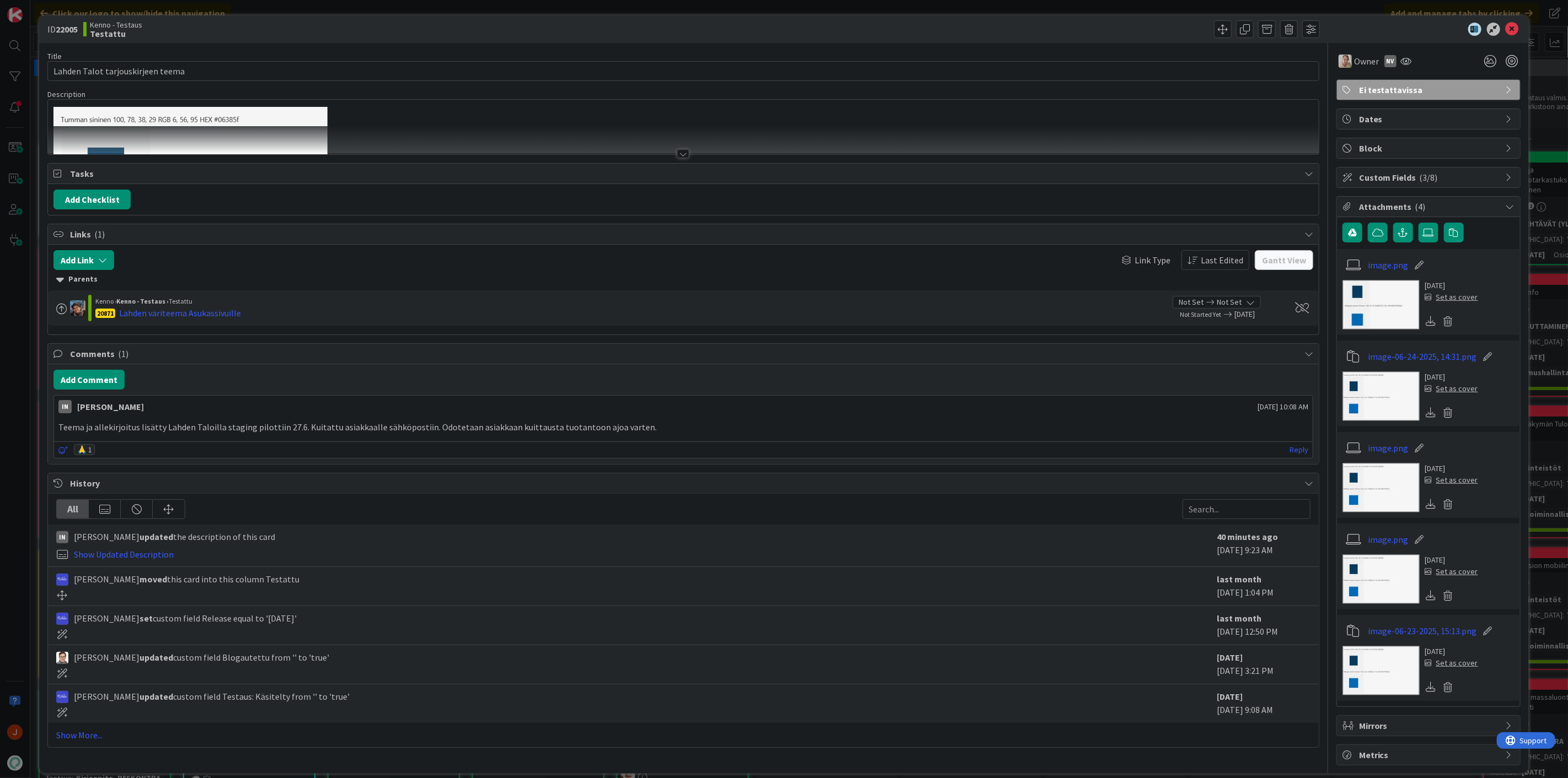
click at [677, 152] on div at bounding box center [683, 153] width 12 height 9
